Goal: Information Seeking & Learning: Find contact information

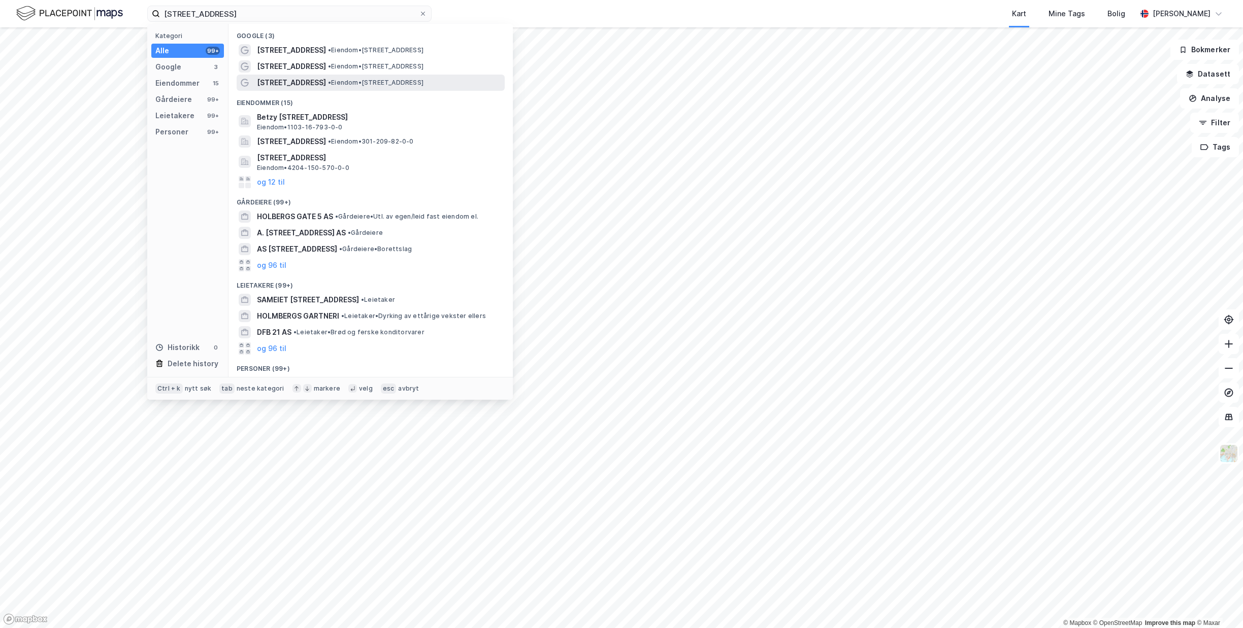
type input "[STREET_ADDRESS]"
click at [343, 80] on span "• Eiendom • [STREET_ADDRESS]" at bounding box center [375, 83] width 95 height 8
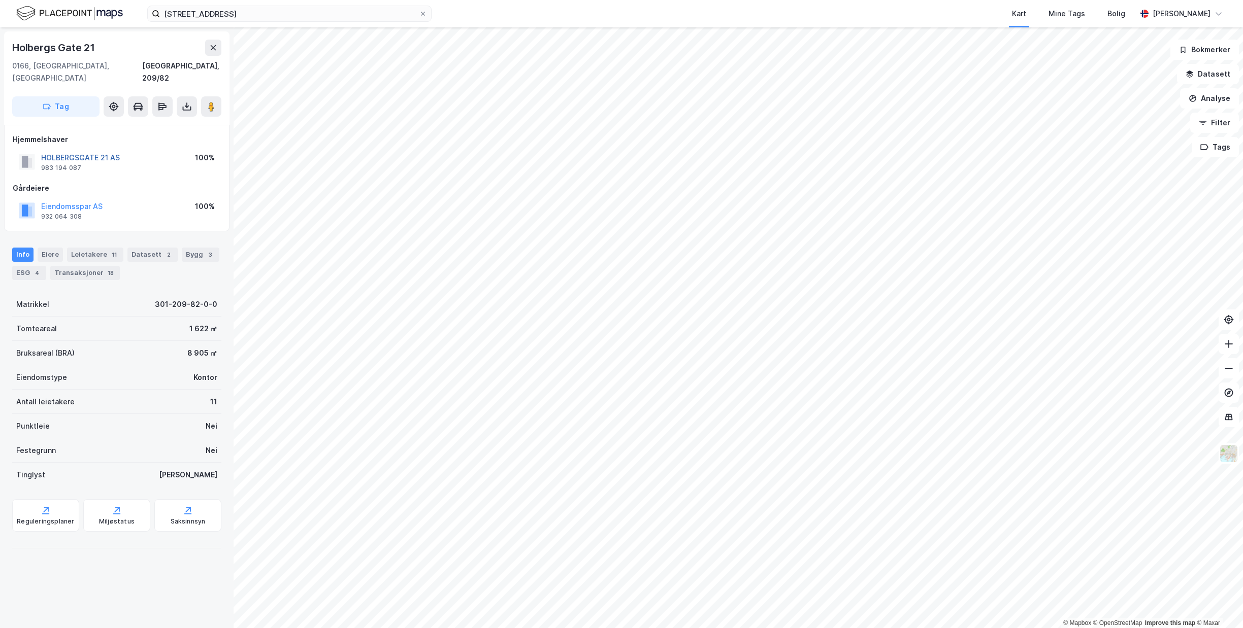
click at [0, 0] on button "HOLBERGSGATE 21 AS" at bounding box center [0, 0] width 0 height 0
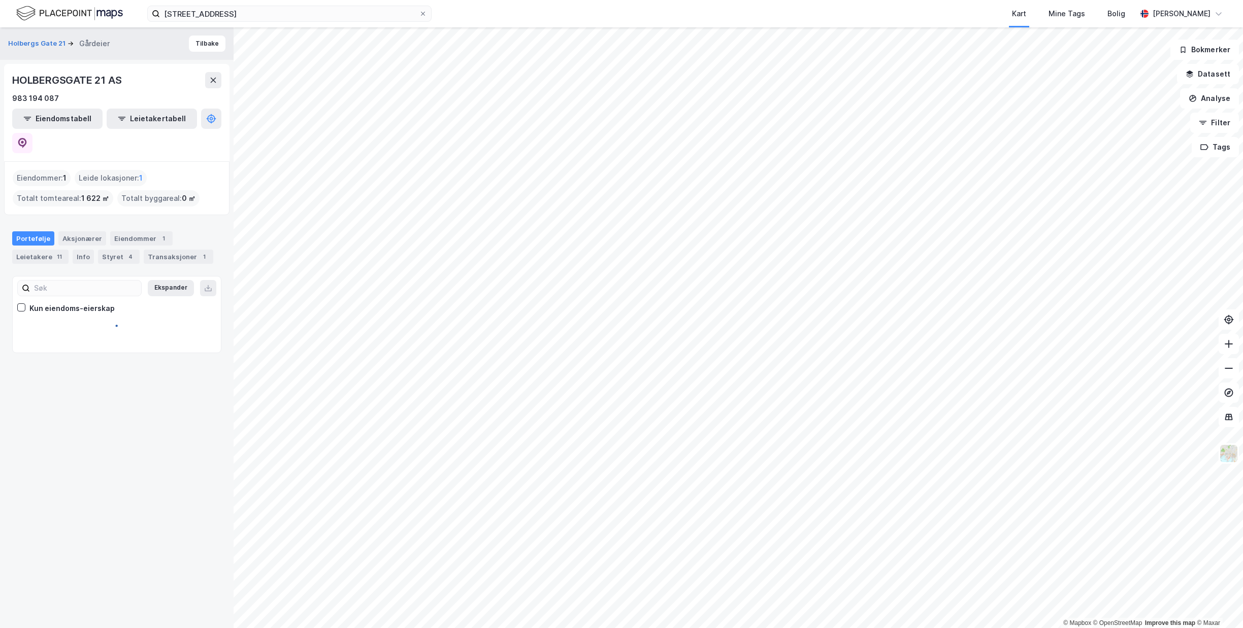
click at [215, 129] on div "HOLBERGSGATE 21 AS 983 194 087 Eiendomstabell Leietakertabell" at bounding box center [116, 112] width 225 height 97
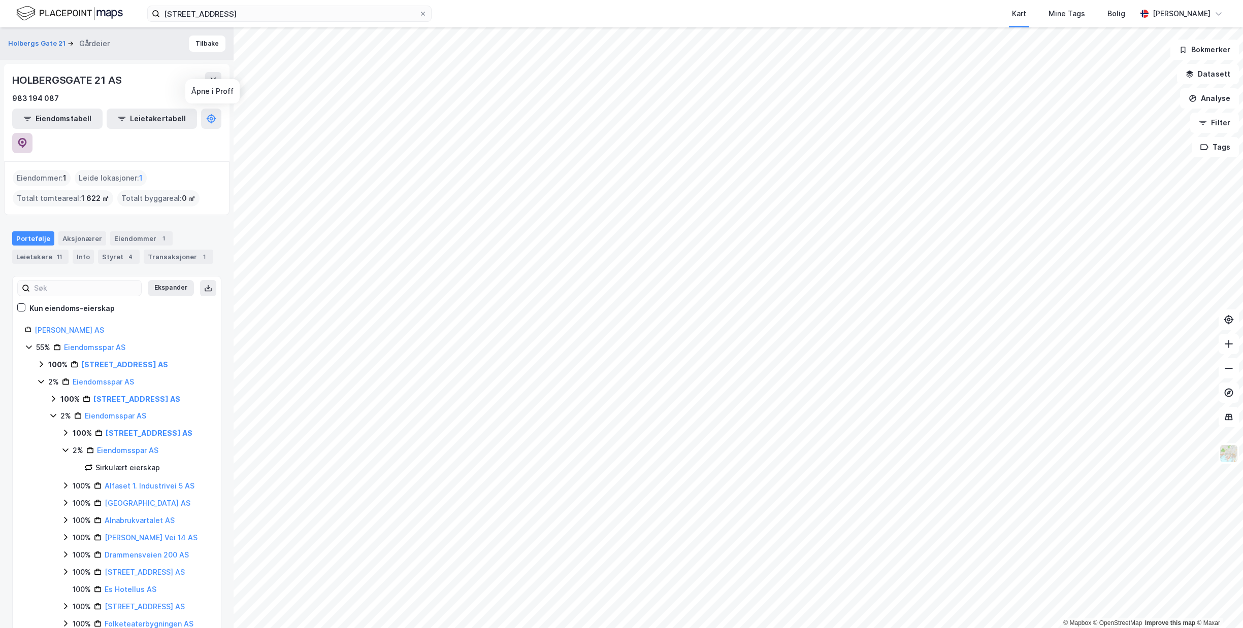
click at [32, 133] on button at bounding box center [22, 143] width 20 height 20
